Goal: Task Accomplishment & Management: Use online tool/utility

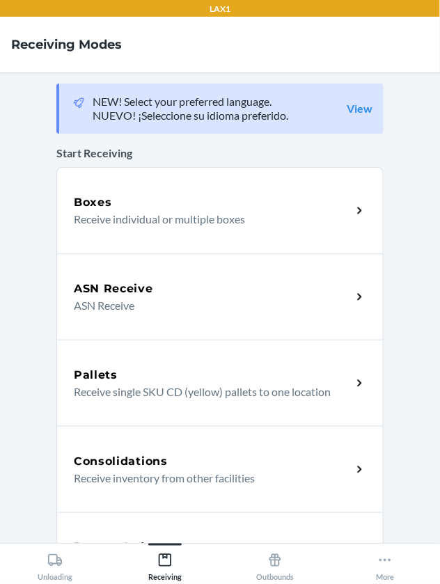
click at [234, 314] on div "ASN Receive ASN Receive" at bounding box center [219, 296] width 327 height 86
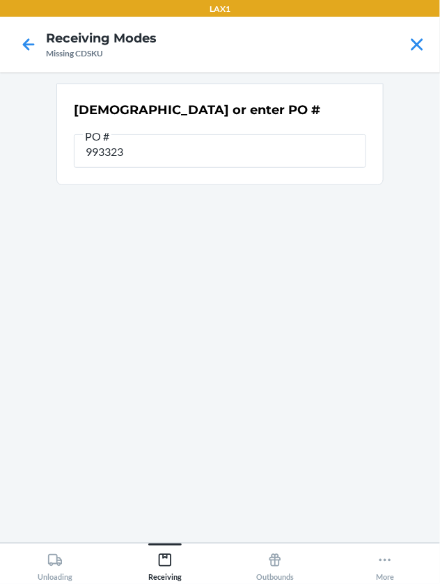
type input "9933230"
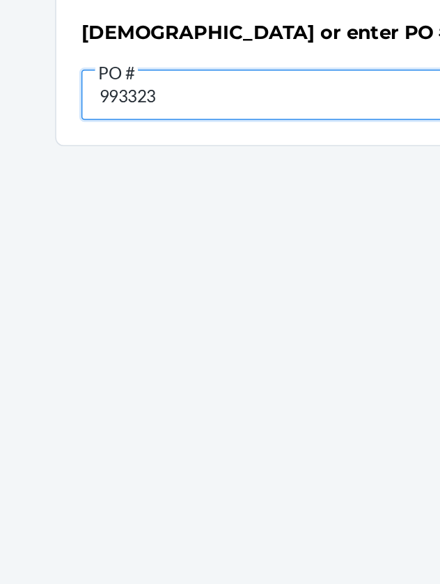
type input "9933230"
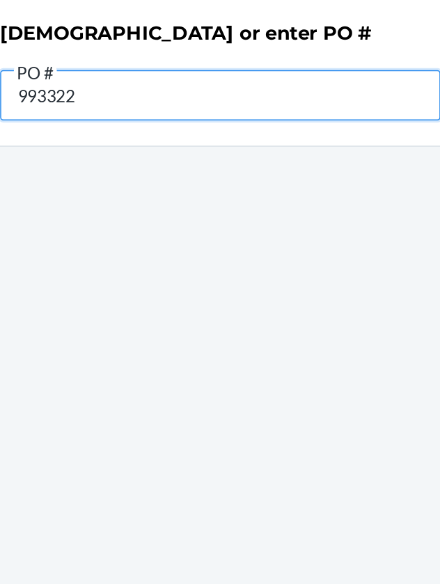
type input "9933221"
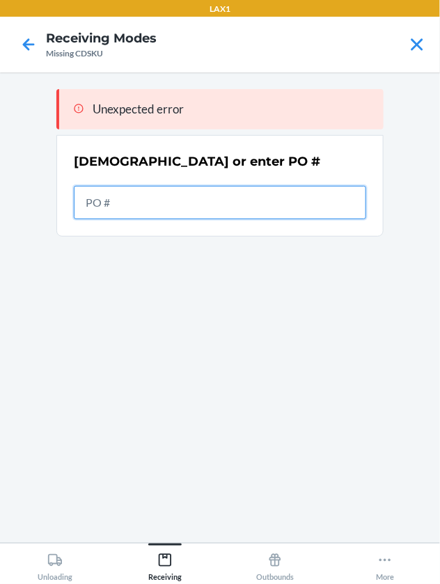
click at [257, 206] on input "text" at bounding box center [220, 202] width 292 height 33
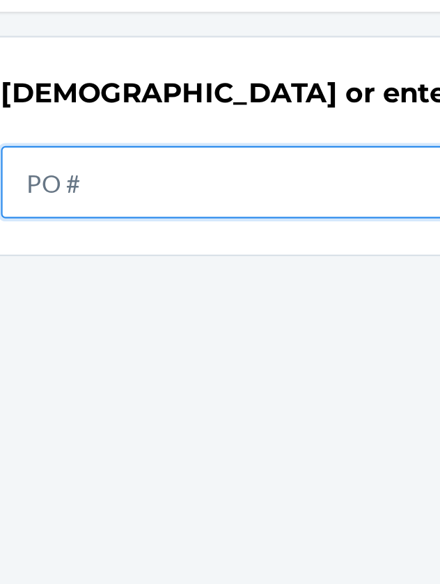
type input "3"
type input "9930628"
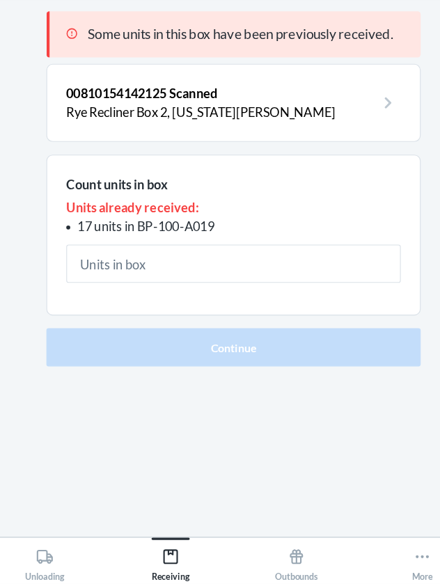
scroll to position [3, 0]
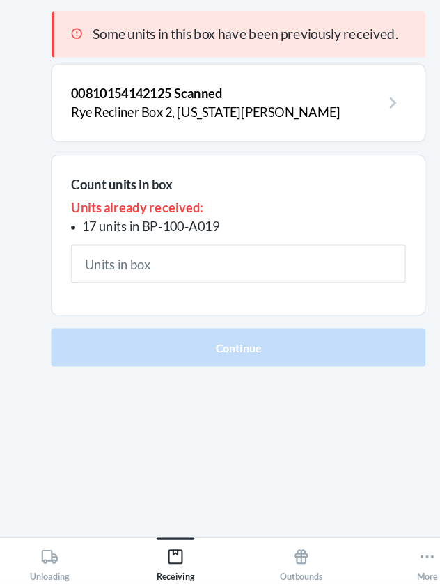
click at [301, 304] on input "text" at bounding box center [220, 303] width 292 height 33
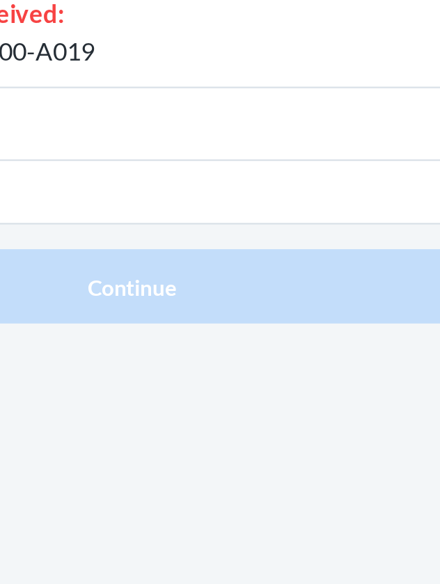
type input "6"
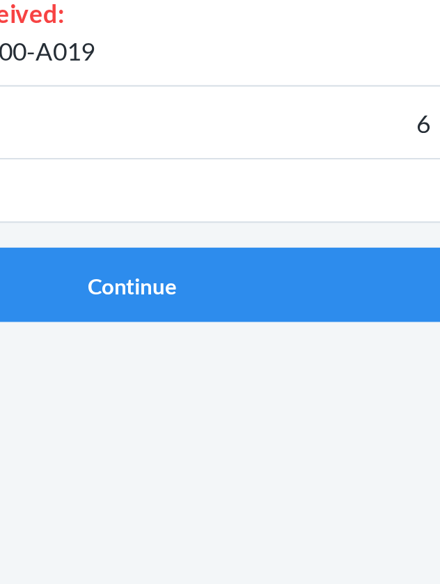
click button "Continue" at bounding box center [219, 376] width 327 height 33
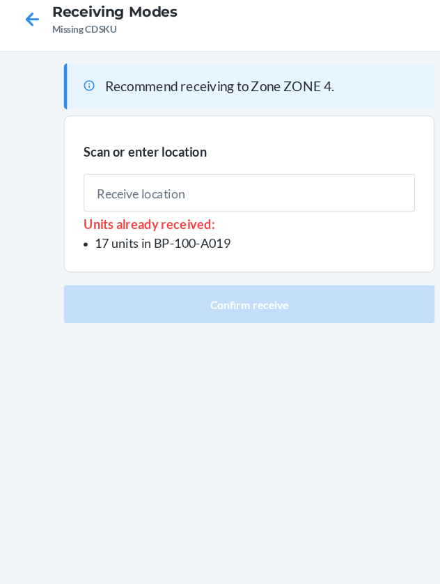
scroll to position [2, 0]
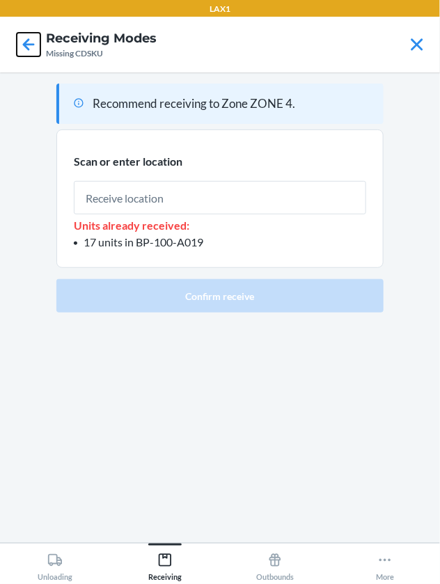
click at [29, 49] on icon at bounding box center [29, 45] width 24 height 24
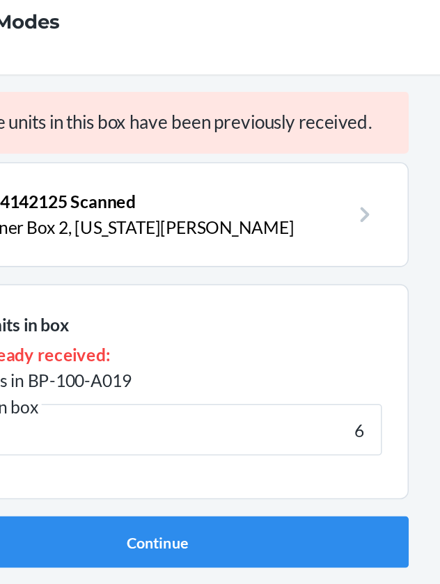
scroll to position [2, 0]
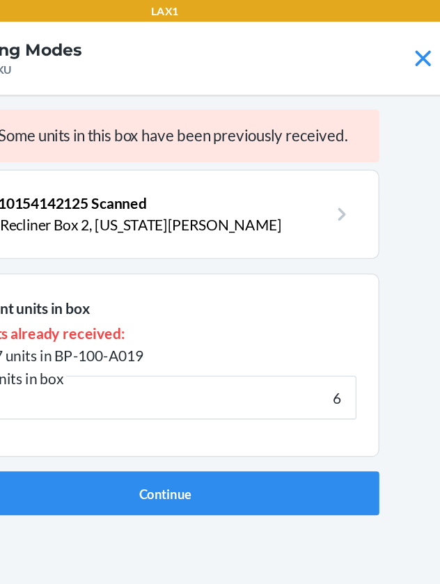
click at [171, 159] on p "00810154142125 Scanned" at bounding box center [209, 155] width 270 height 17
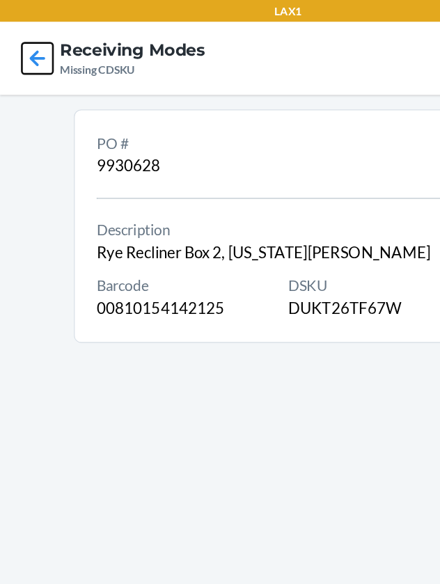
click at [33, 51] on icon at bounding box center [29, 45] width 24 height 24
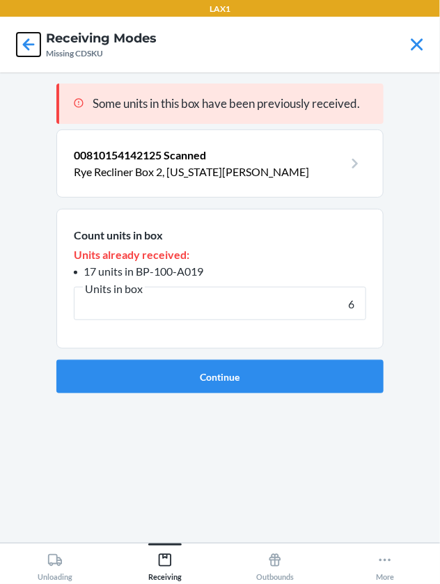
click at [28, 51] on icon at bounding box center [29, 45] width 24 height 24
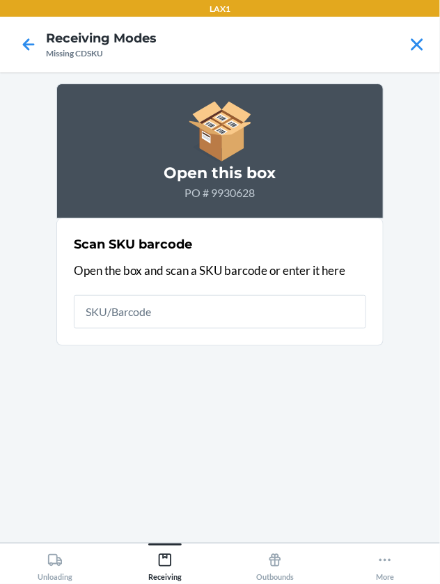
scroll to position [2, 0]
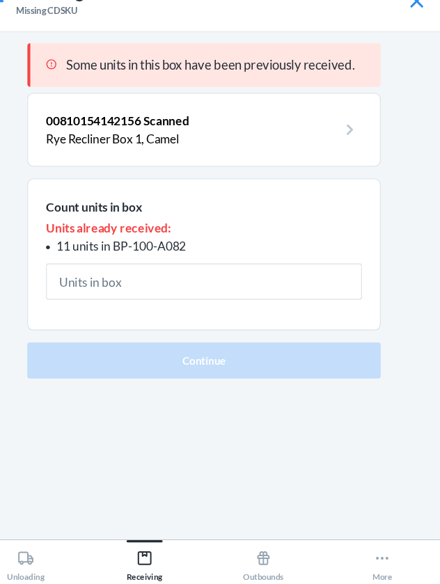
scroll to position [3, 0]
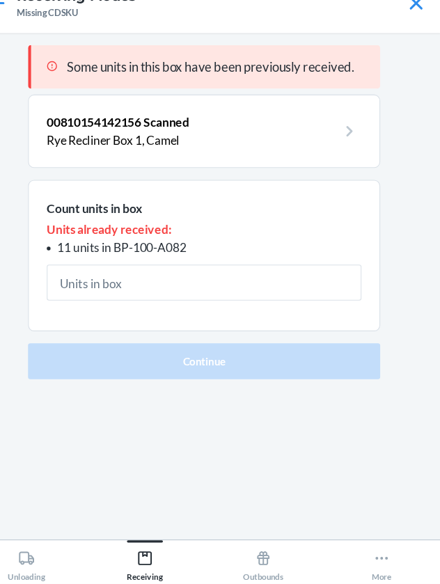
click at [317, 147] on p "00810154142156 Scanned" at bounding box center [209, 155] width 270 height 17
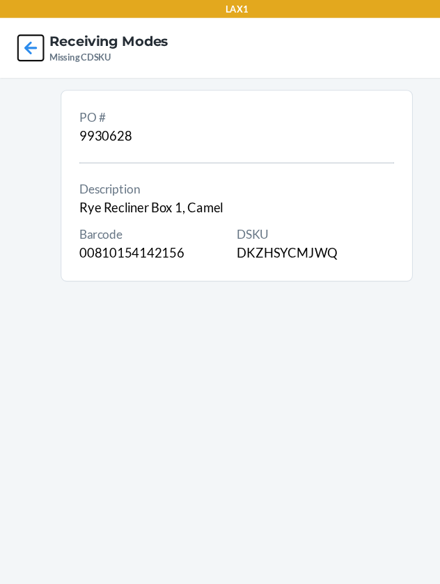
click at [26, 46] on icon at bounding box center [29, 44] width 12 height 12
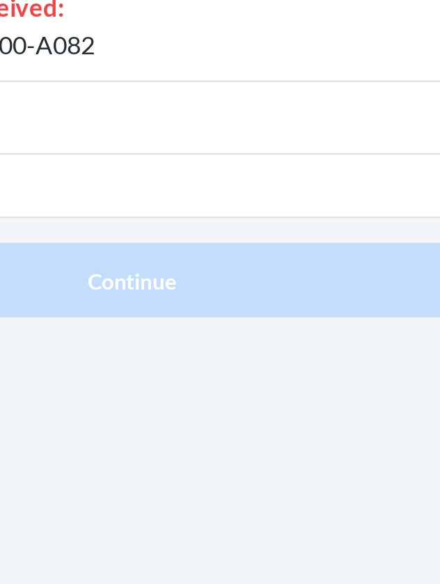
type input "6"
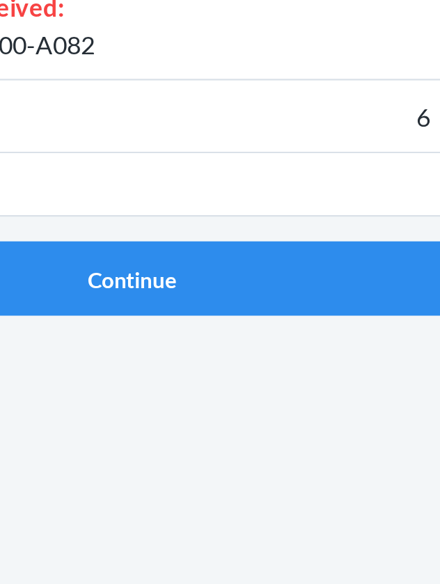
click button "Continue" at bounding box center [219, 376] width 327 height 33
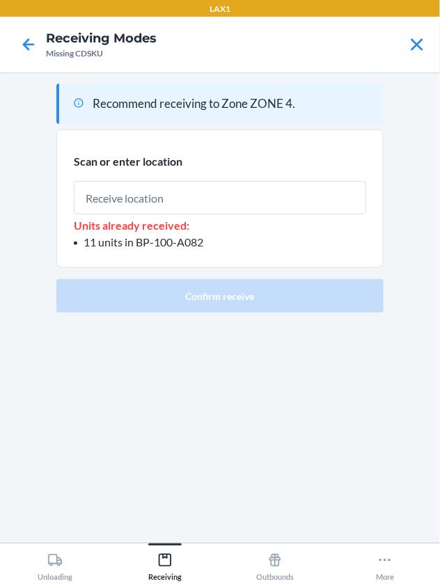
scroll to position [1, 0]
